Goal: Information Seeking & Learning: Compare options

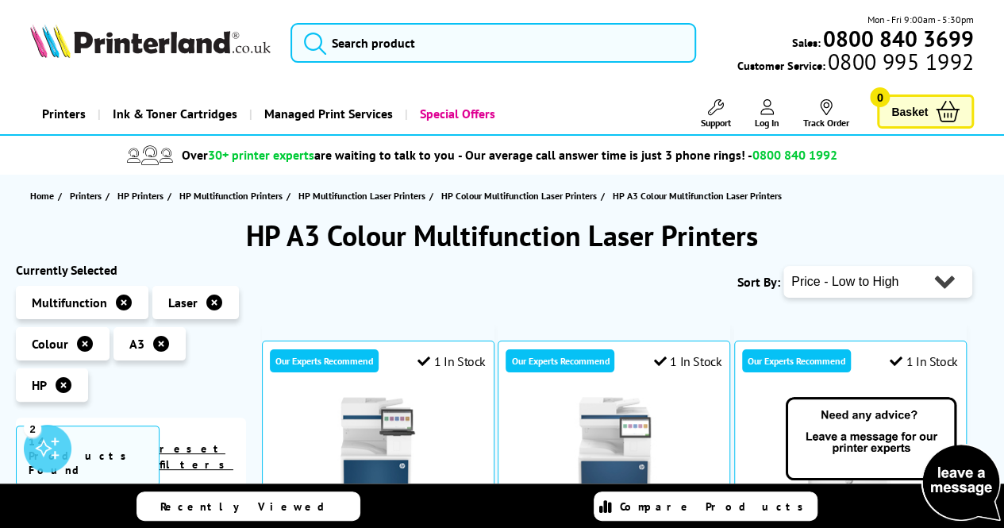
click at [497, 156] on span "- Our average call answer time is just 3 phone rings! - 0800 840 1992" at bounding box center [647, 155] width 379 height 16
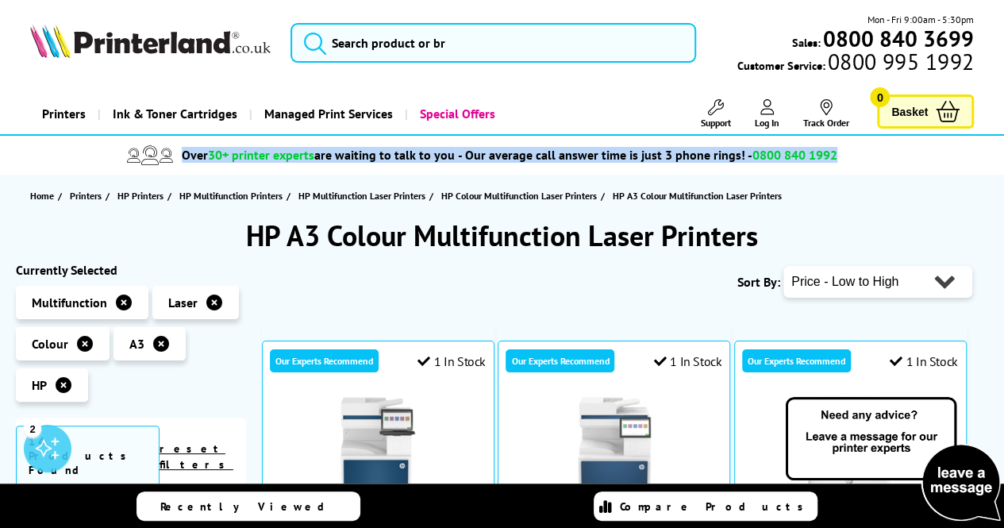
click at [497, 156] on span "- Our average call answer time is just 3 phone rings! - 0800 840 1992" at bounding box center [647, 155] width 379 height 16
click at [476, 156] on span "- Our average call answer time is just 3 phone rings! - 0800 840 1992" at bounding box center [647, 155] width 379 height 16
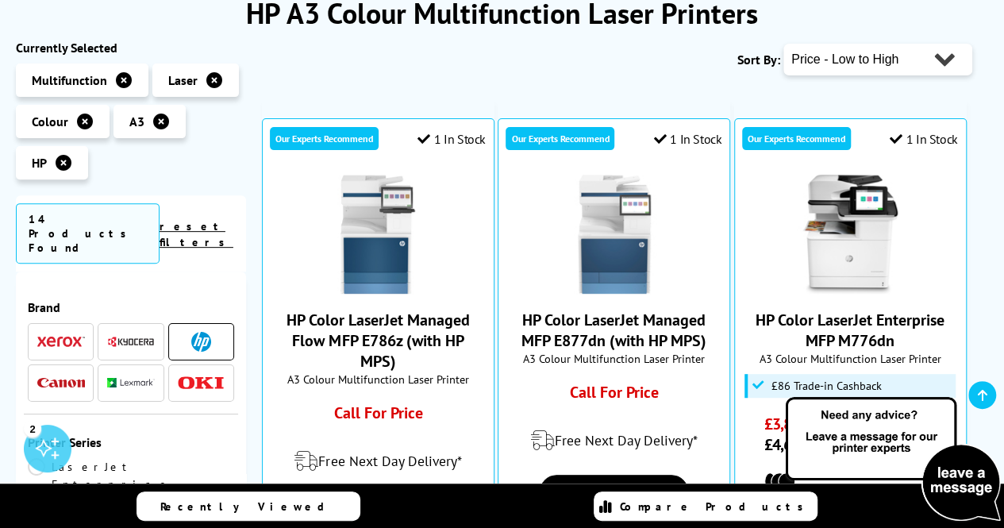
scroll to position [257, 0]
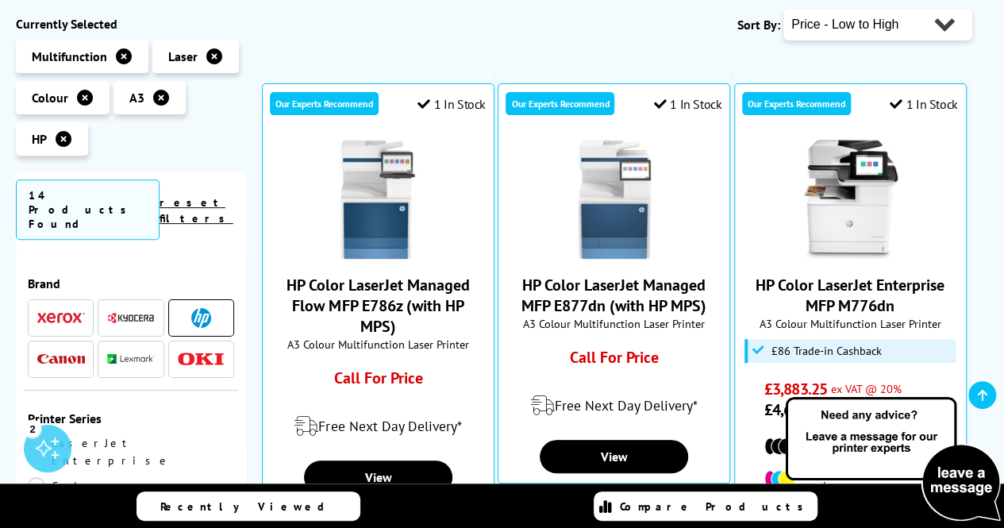
click at [138, 312] on img at bounding box center [131, 318] width 48 height 12
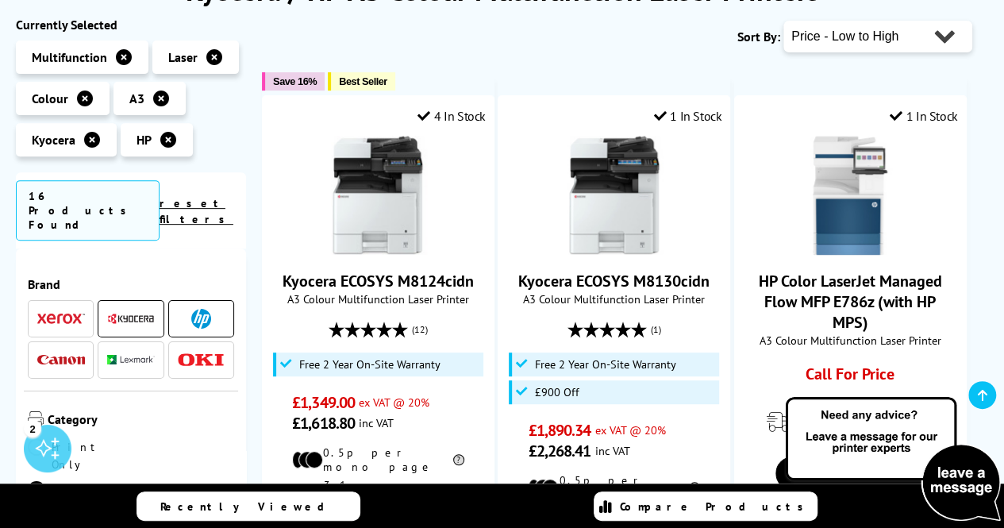
click at [198, 309] on img at bounding box center [201, 319] width 20 height 20
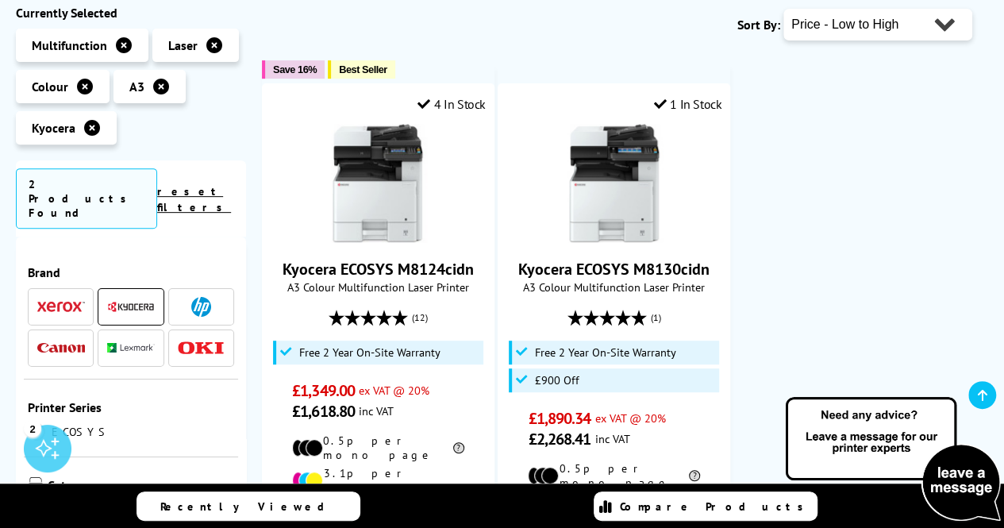
click at [159, 85] on icon at bounding box center [161, 87] width 16 height 16
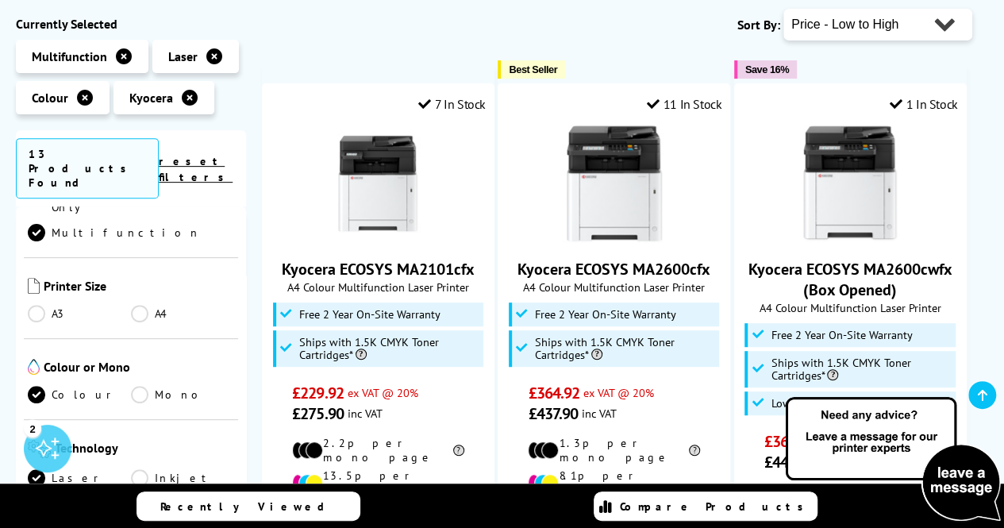
scroll to position [341, 0]
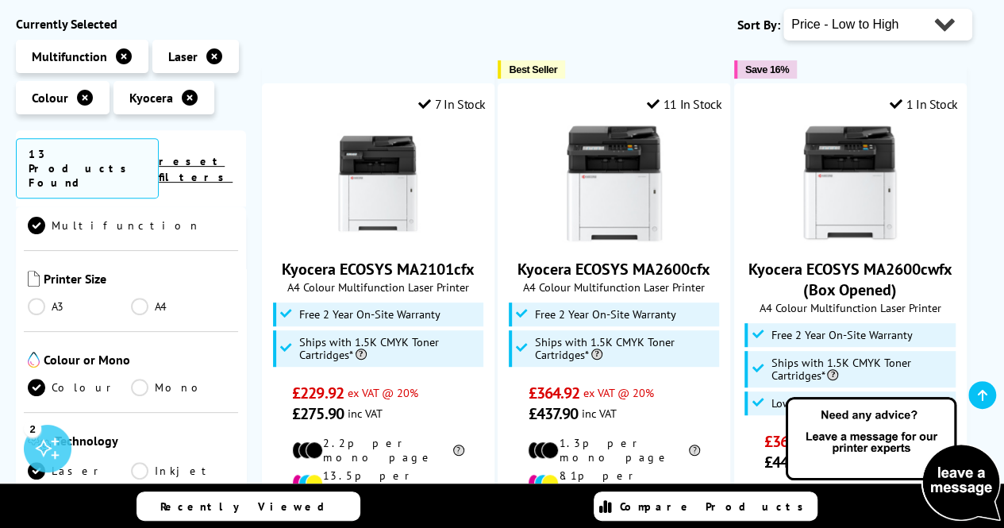
click at [131, 297] on link "A4" at bounding box center [182, 305] width 103 height 17
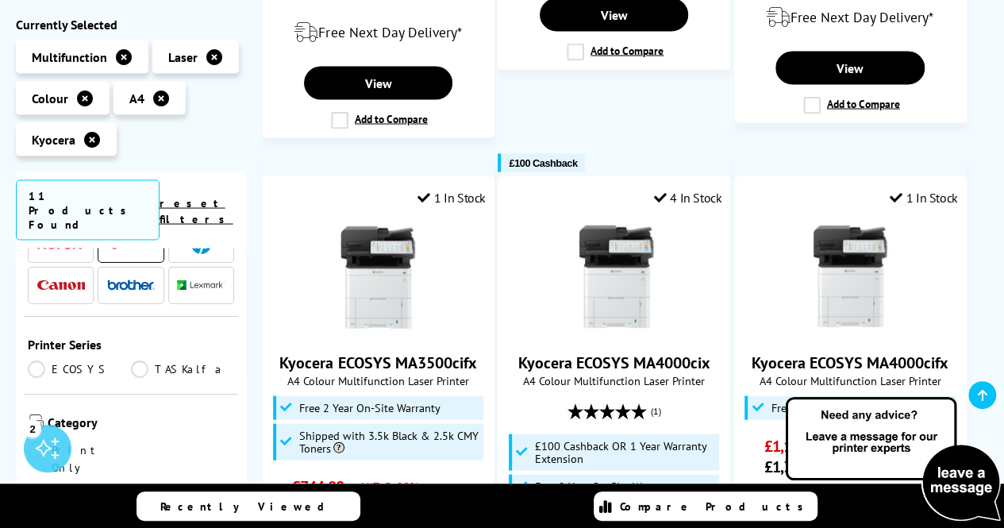
scroll to position [67, 0]
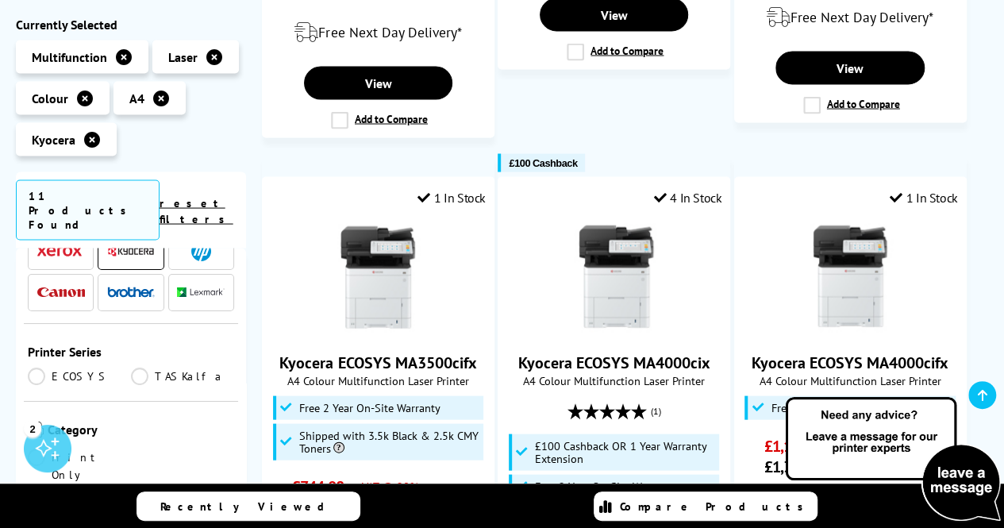
click at [70, 240] on span at bounding box center [61, 250] width 48 height 20
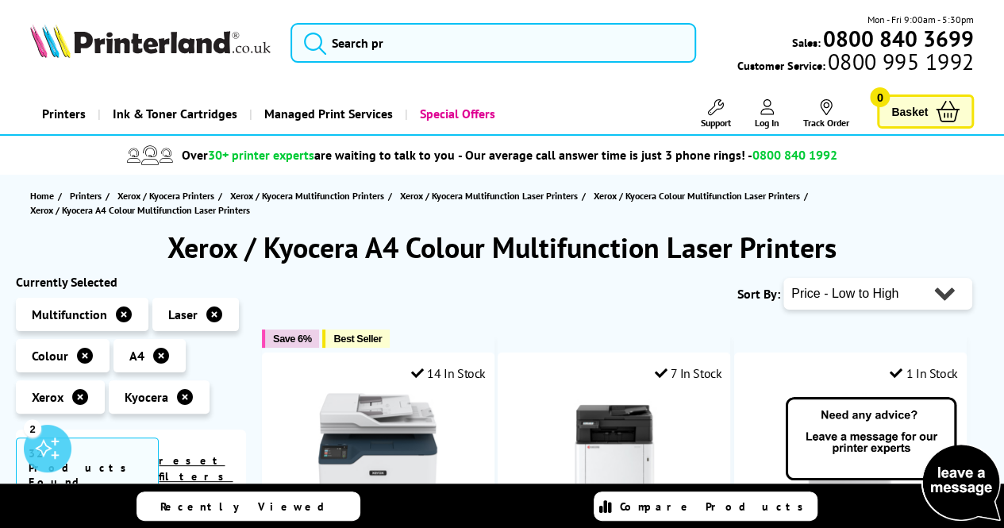
click at [75, 109] on link "Printers" at bounding box center [63, 114] width 67 height 40
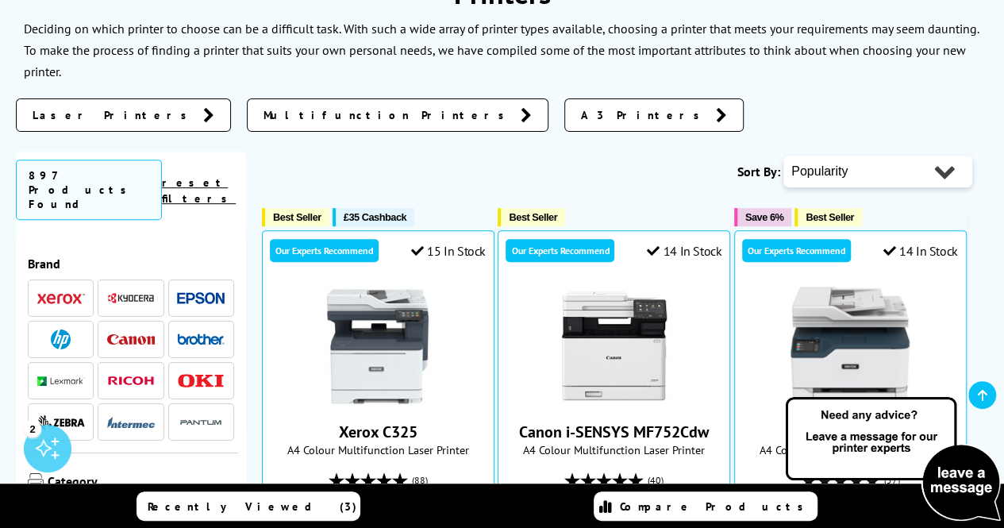
scroll to position [243, 0]
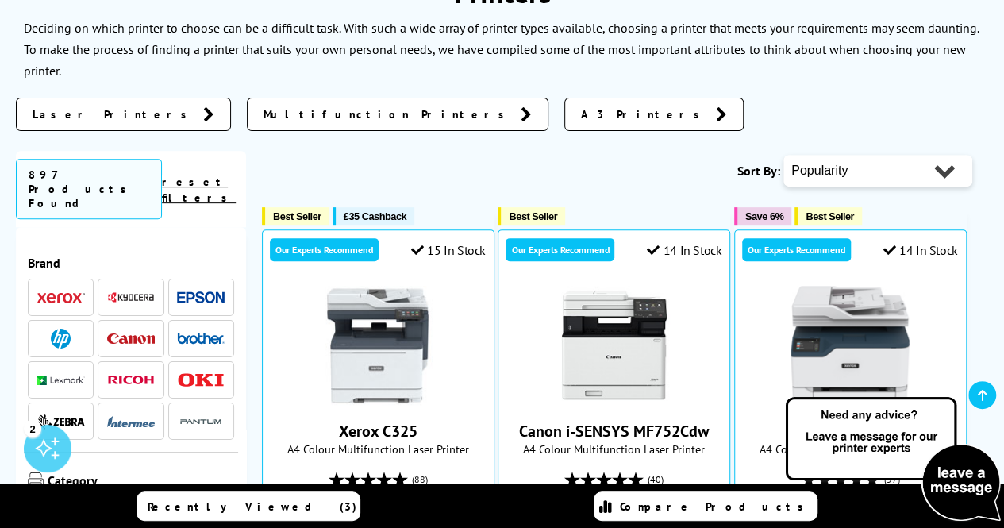
click at [54, 107] on span "Laser Printers" at bounding box center [114, 114] width 163 height 16
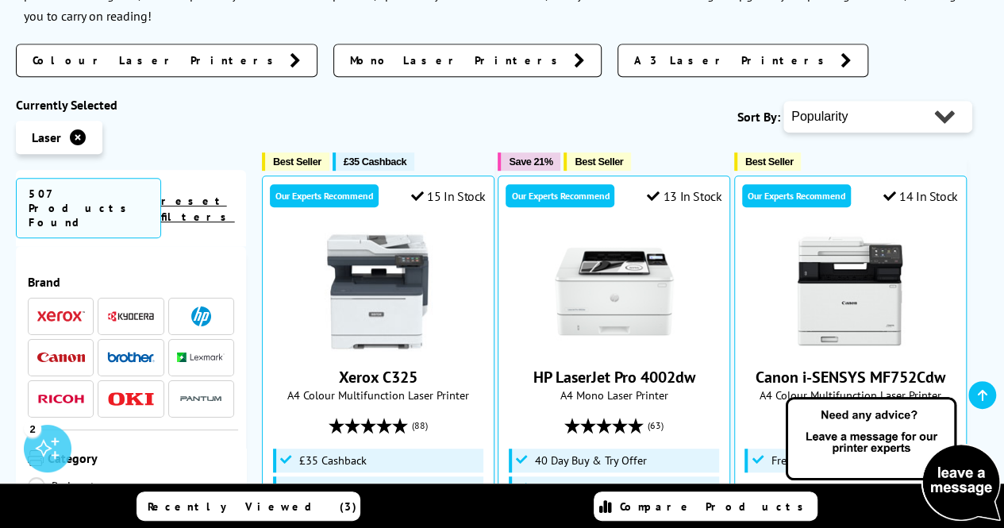
scroll to position [392, 0]
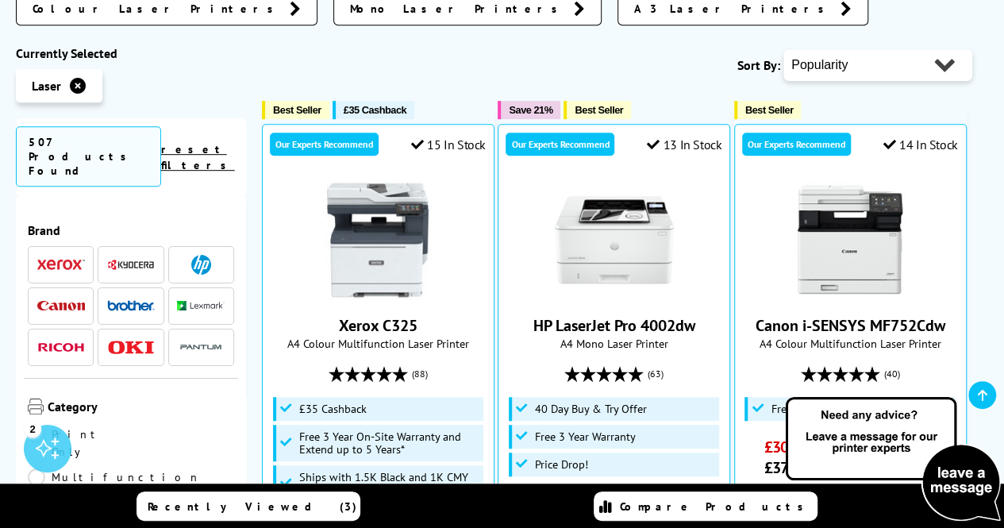
click at [195, 255] on img at bounding box center [201, 265] width 20 height 20
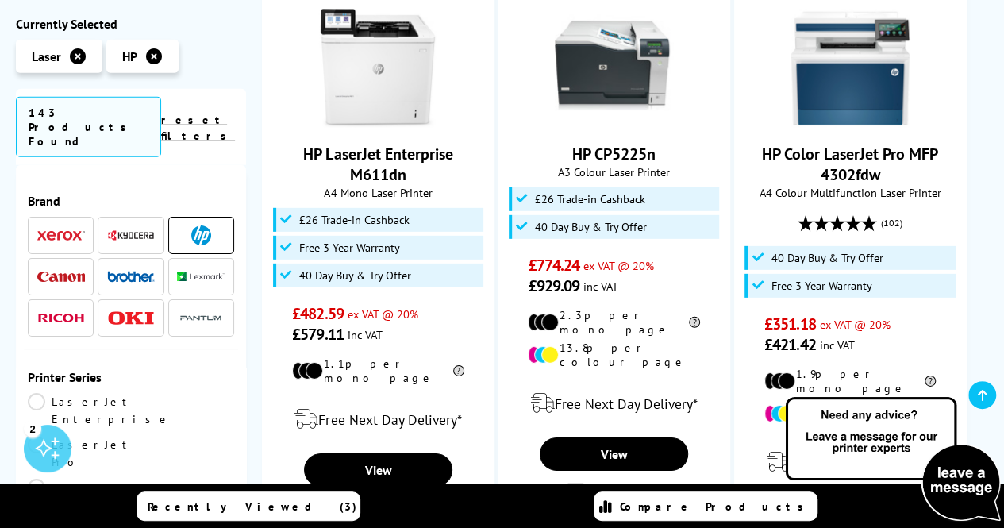
scroll to position [2494, 0]
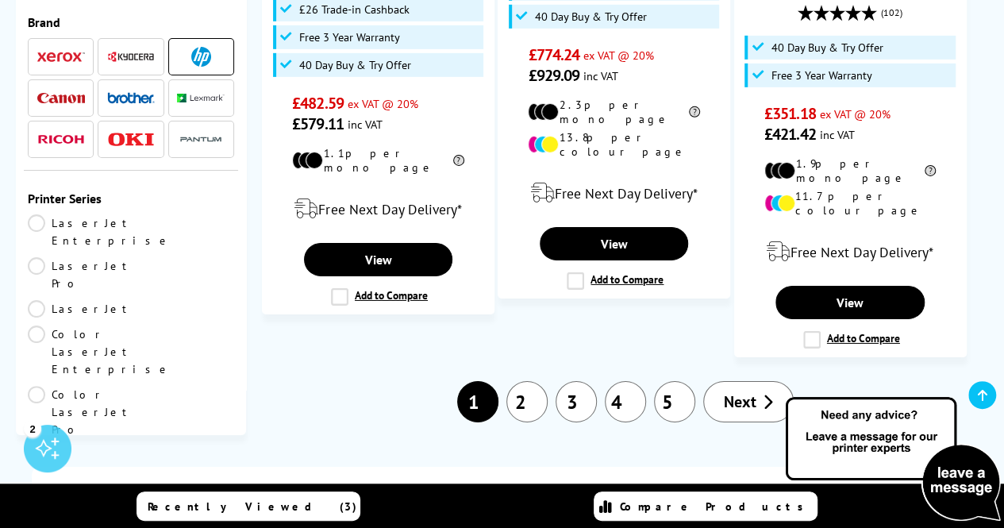
click at [522, 381] on link "2" at bounding box center [526, 401] width 41 height 41
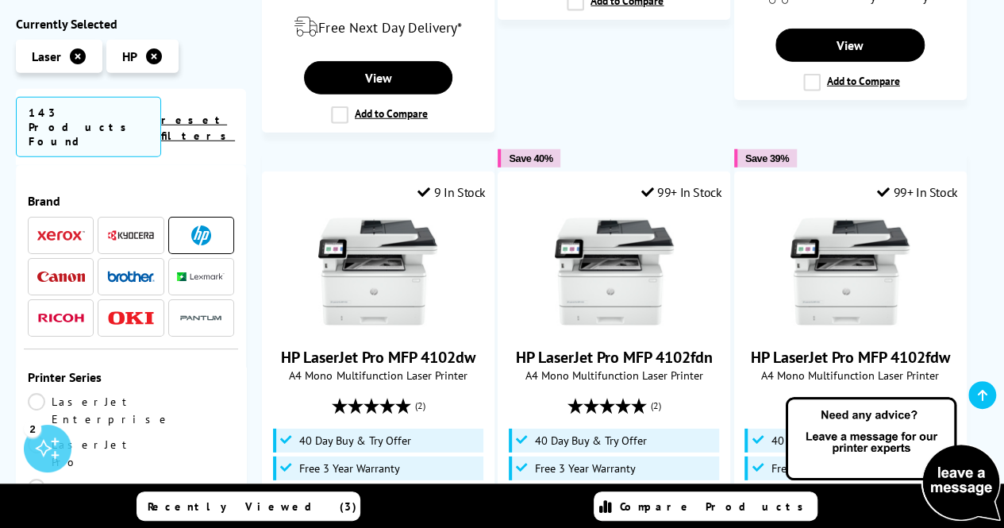
scroll to position [2413, 0]
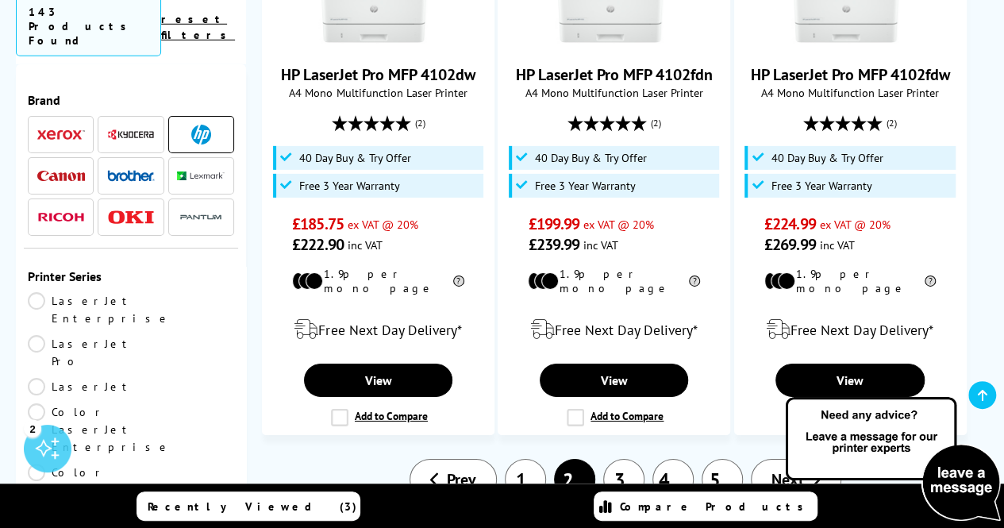
click at [619, 459] on link "3" at bounding box center [623, 479] width 41 height 41
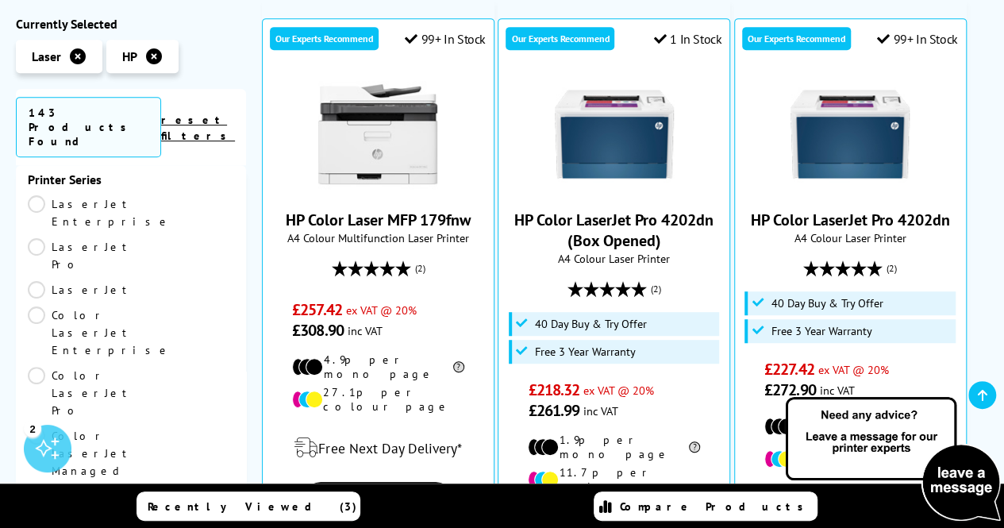
scroll to position [211, 0]
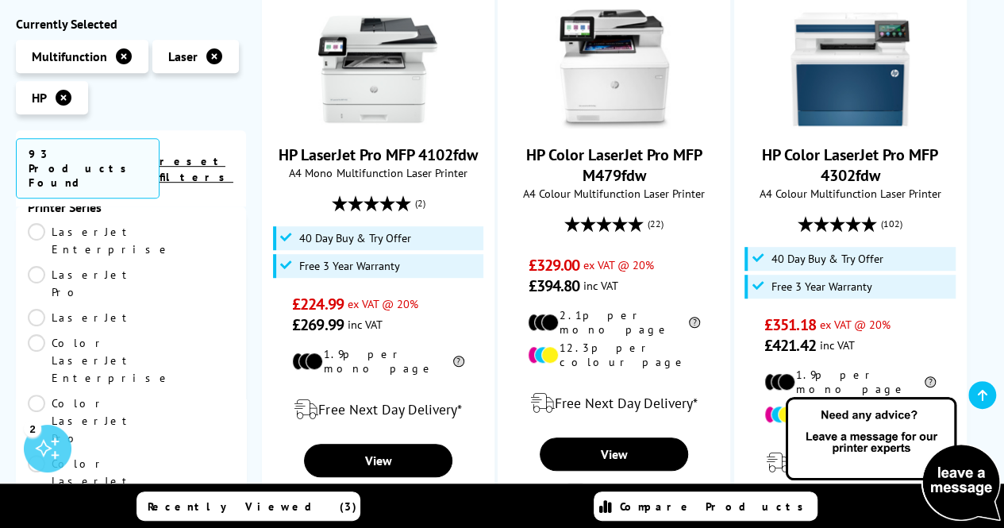
scroll to position [413, 0]
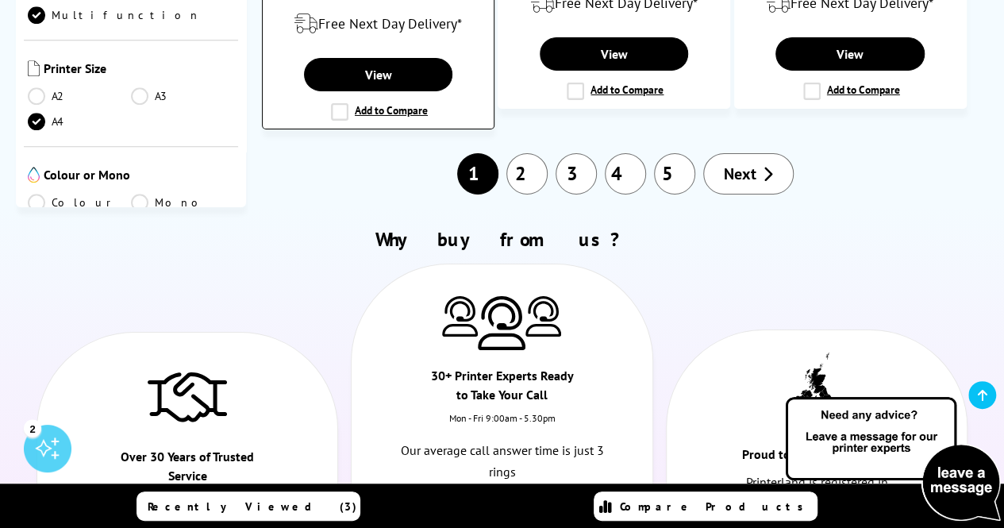
scroll to position [2693, 0]
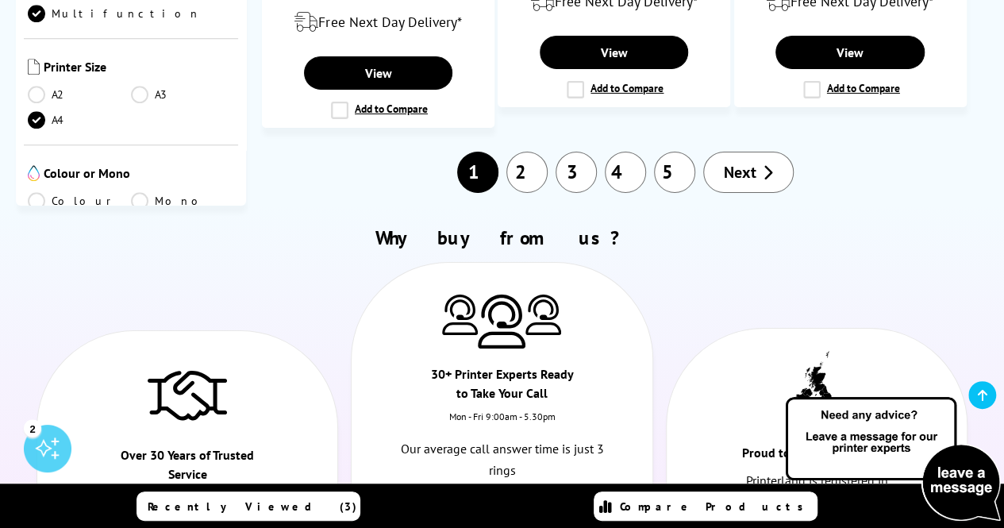
click at [521, 152] on link "2" at bounding box center [526, 172] width 41 height 41
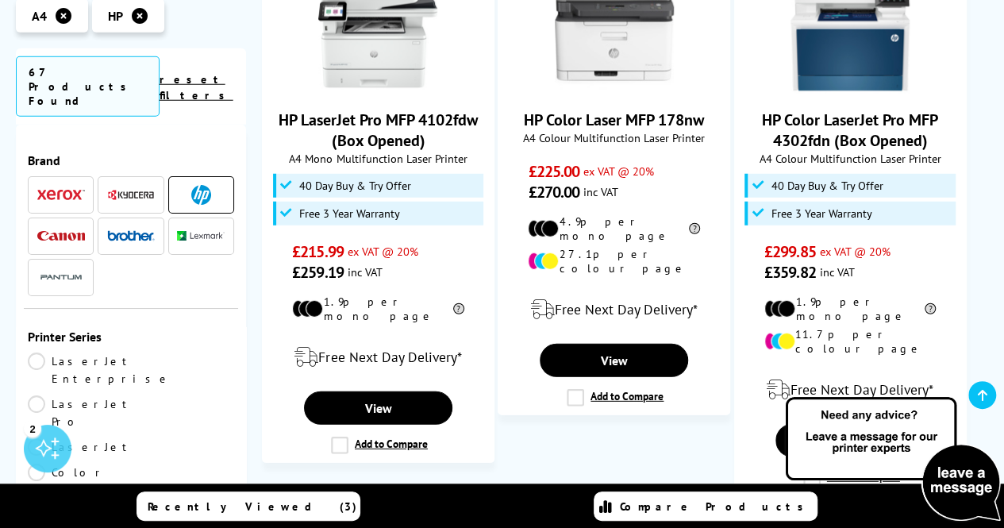
scroll to position [2089, 0]
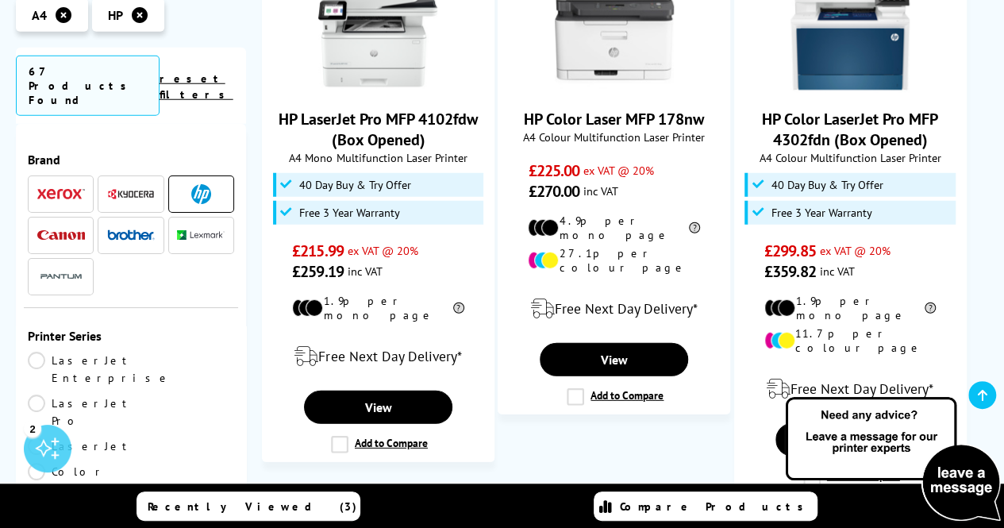
click at [55, 188] on img at bounding box center [61, 193] width 48 height 11
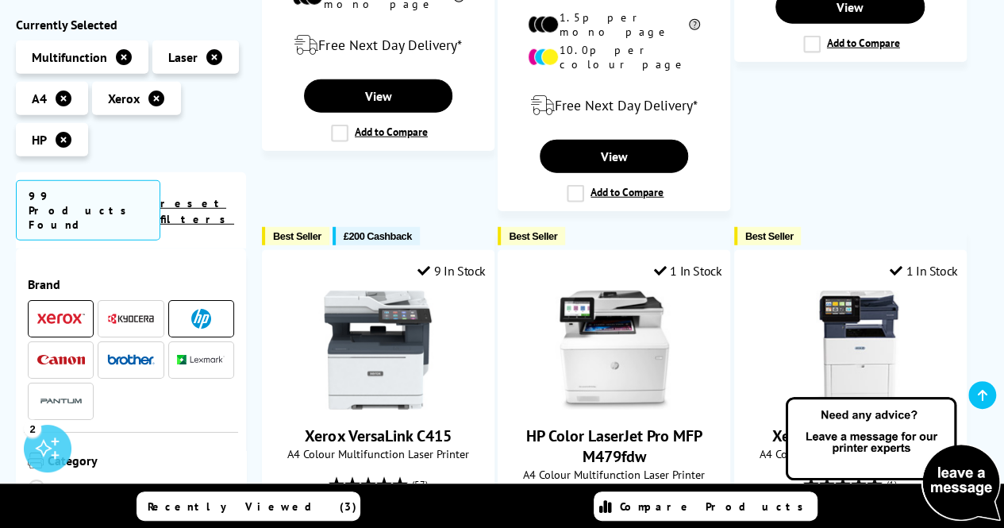
click at [181, 308] on span at bounding box center [201, 318] width 48 height 20
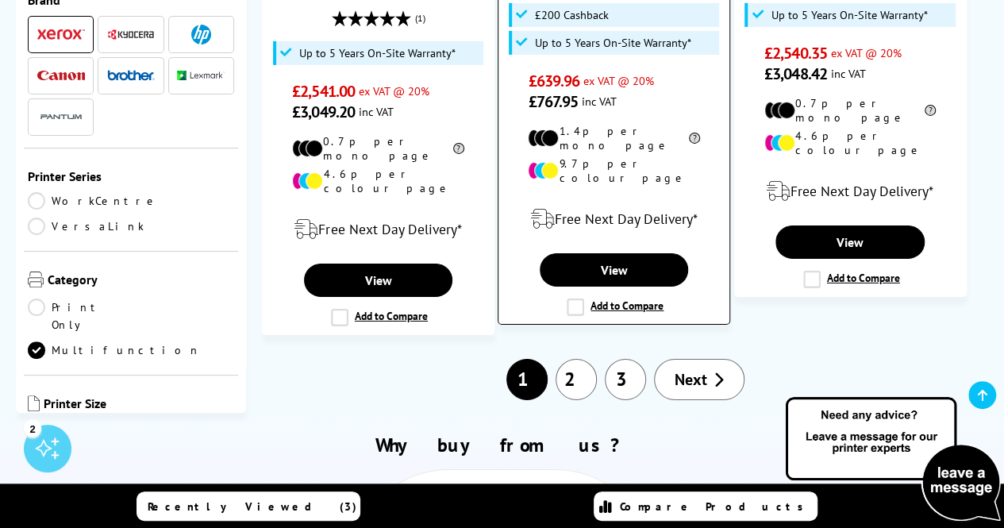
scroll to position [2547, 0]
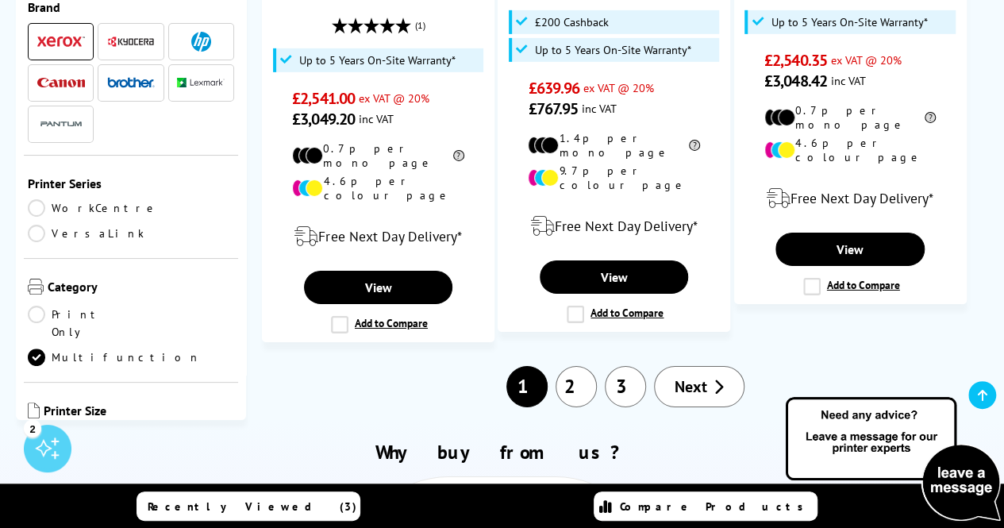
click at [562, 366] on link "2" at bounding box center [575, 386] width 41 height 41
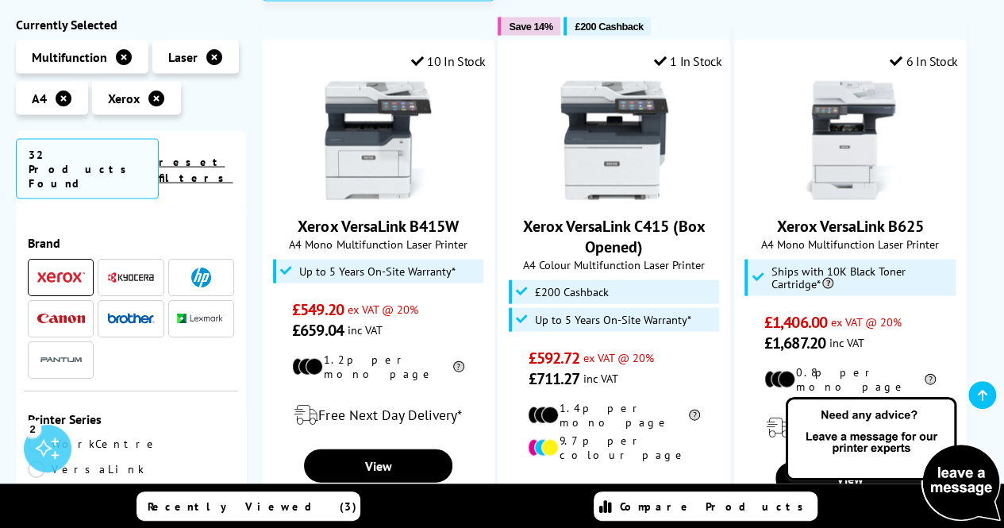
scroll to position [1695, 0]
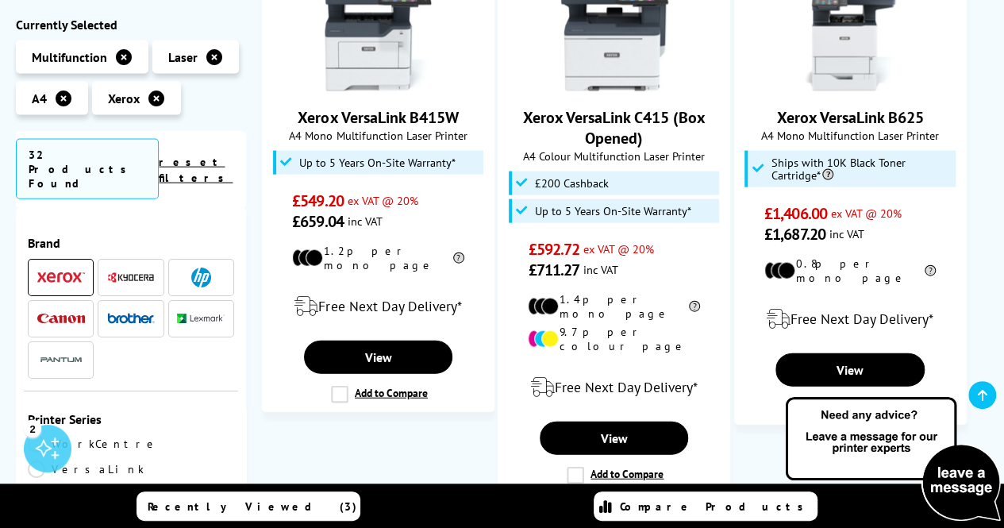
click at [116, 267] on span at bounding box center [131, 277] width 48 height 20
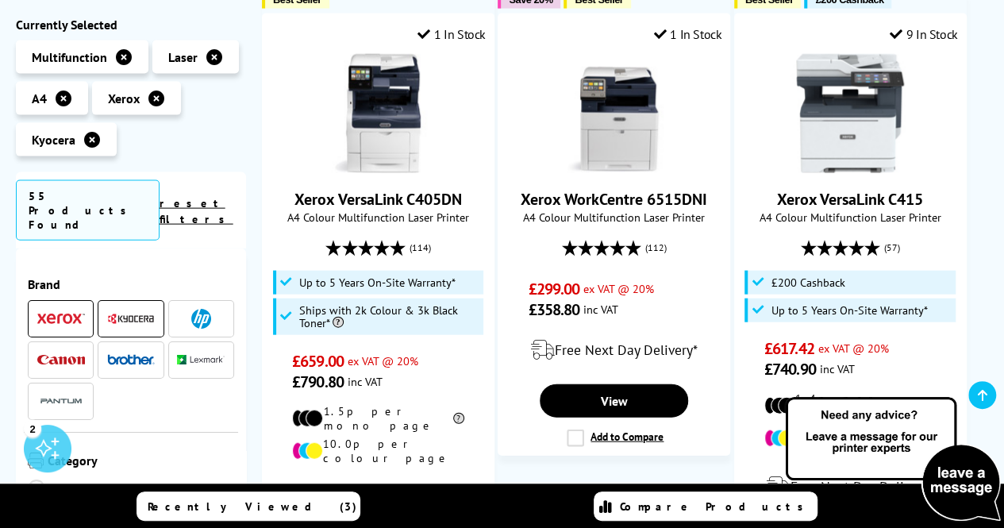
click at [59, 313] on img at bounding box center [61, 318] width 48 height 11
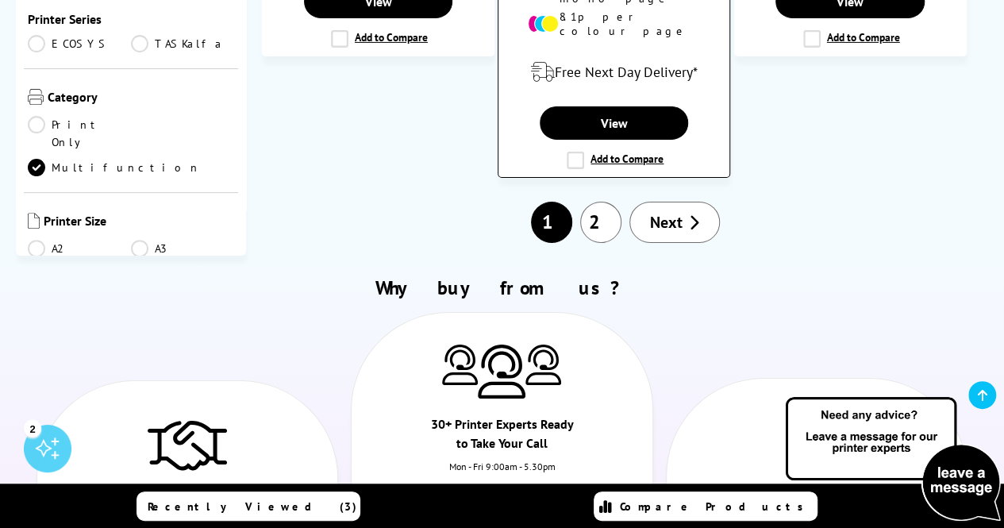
scroll to position [2677, 0]
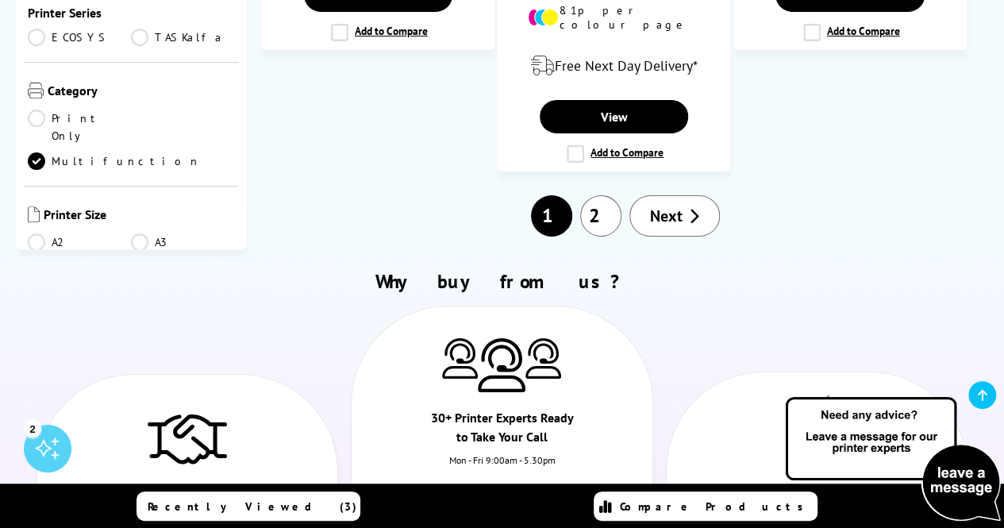
click at [662, 205] on span "Next" at bounding box center [666, 215] width 33 height 21
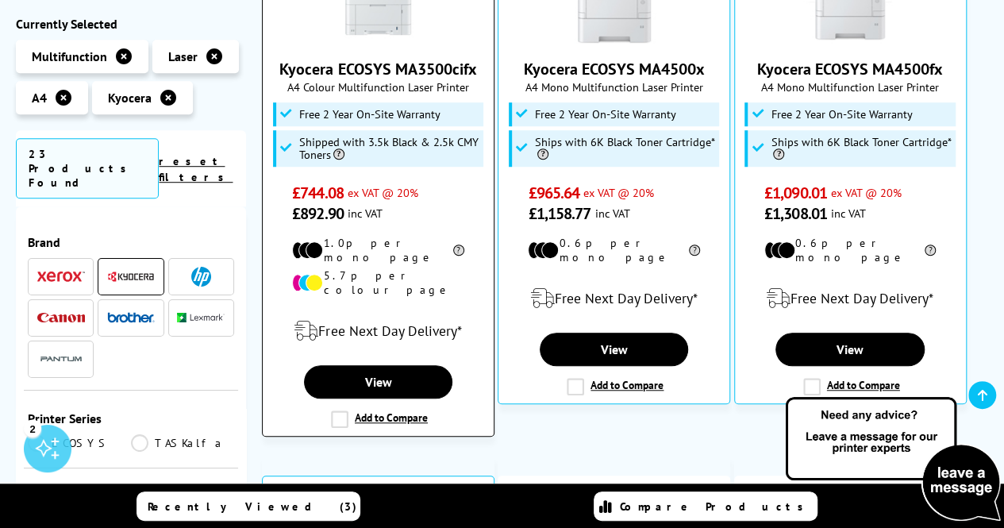
scroll to position [268, 0]
